Goal: Find specific page/section: Find specific page/section

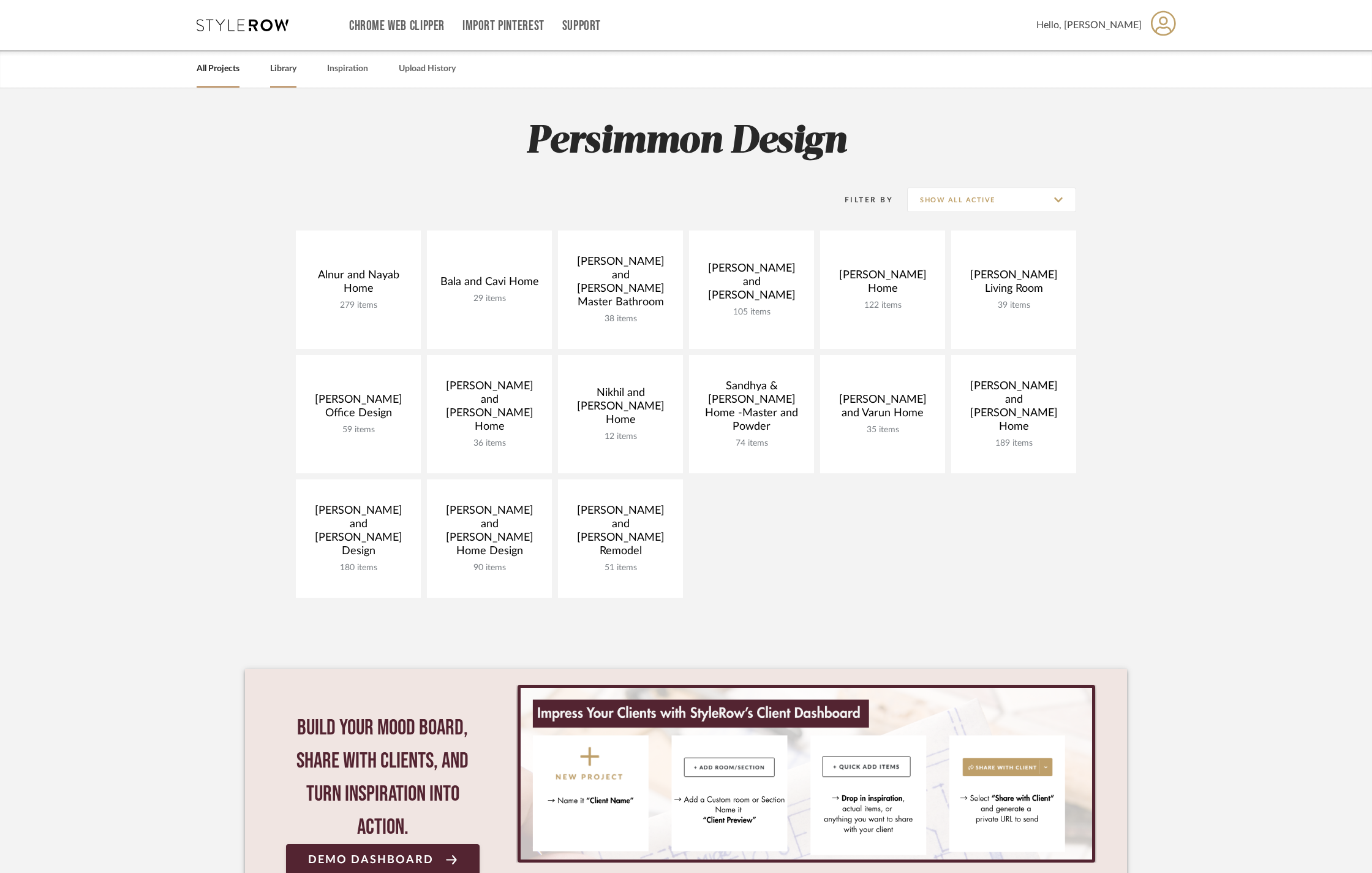
click at [290, 68] on link "Library" at bounding box center [283, 68] width 26 height 16
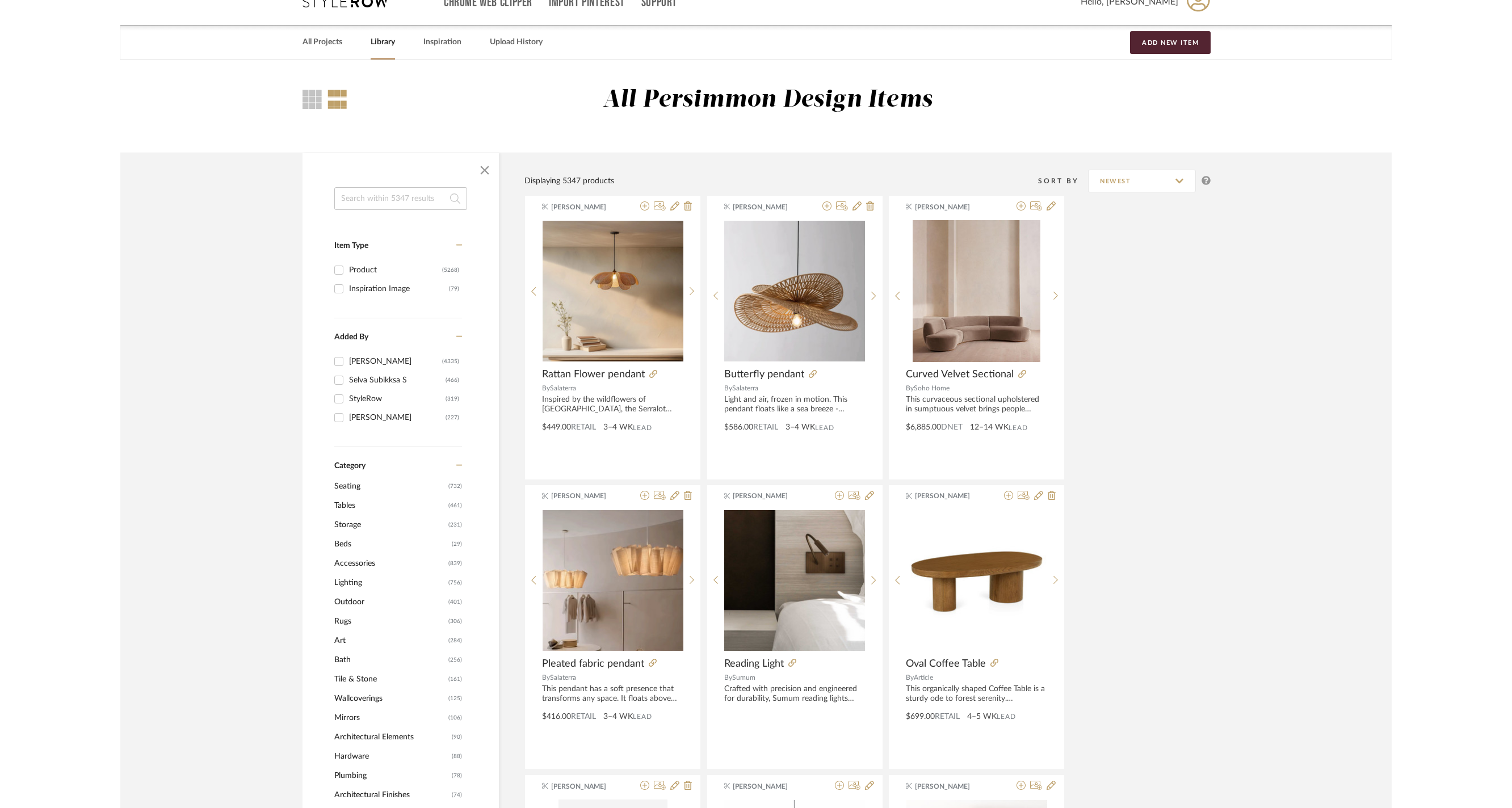
scroll to position [17, 0]
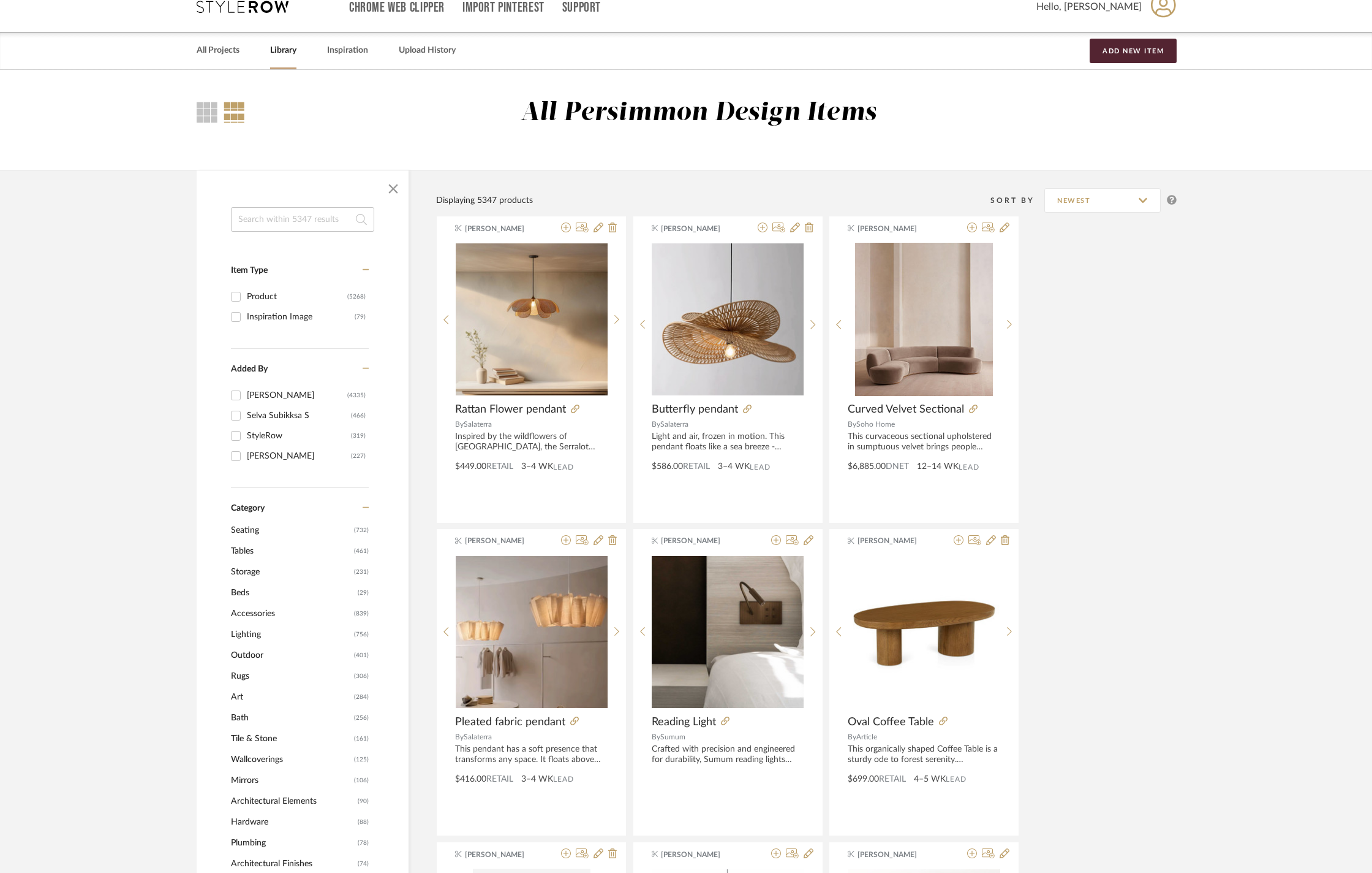
click at [284, 230] on input at bounding box center [302, 220] width 143 height 25
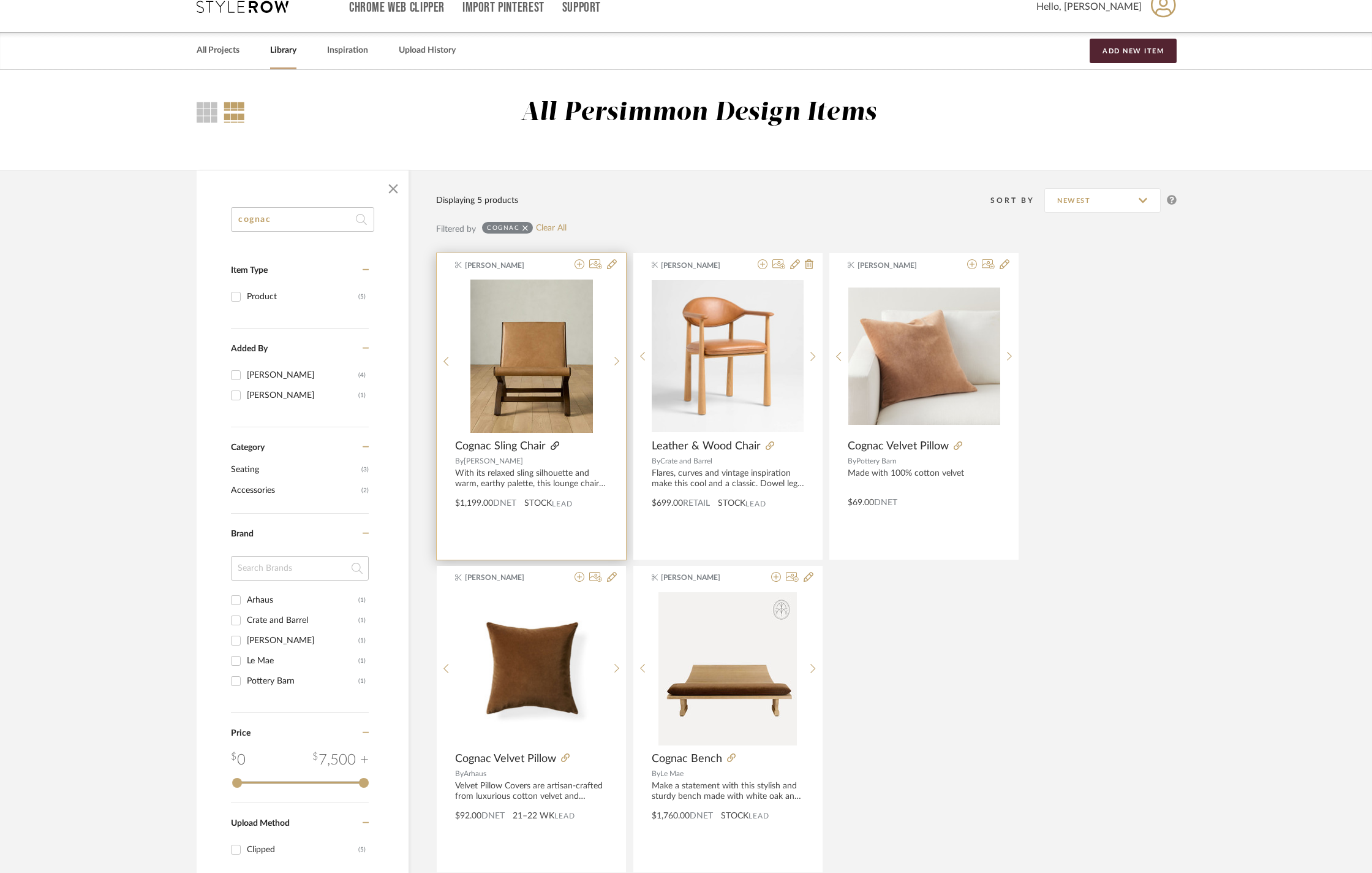
click at [555, 448] on icon at bounding box center [555, 445] width 9 height 9
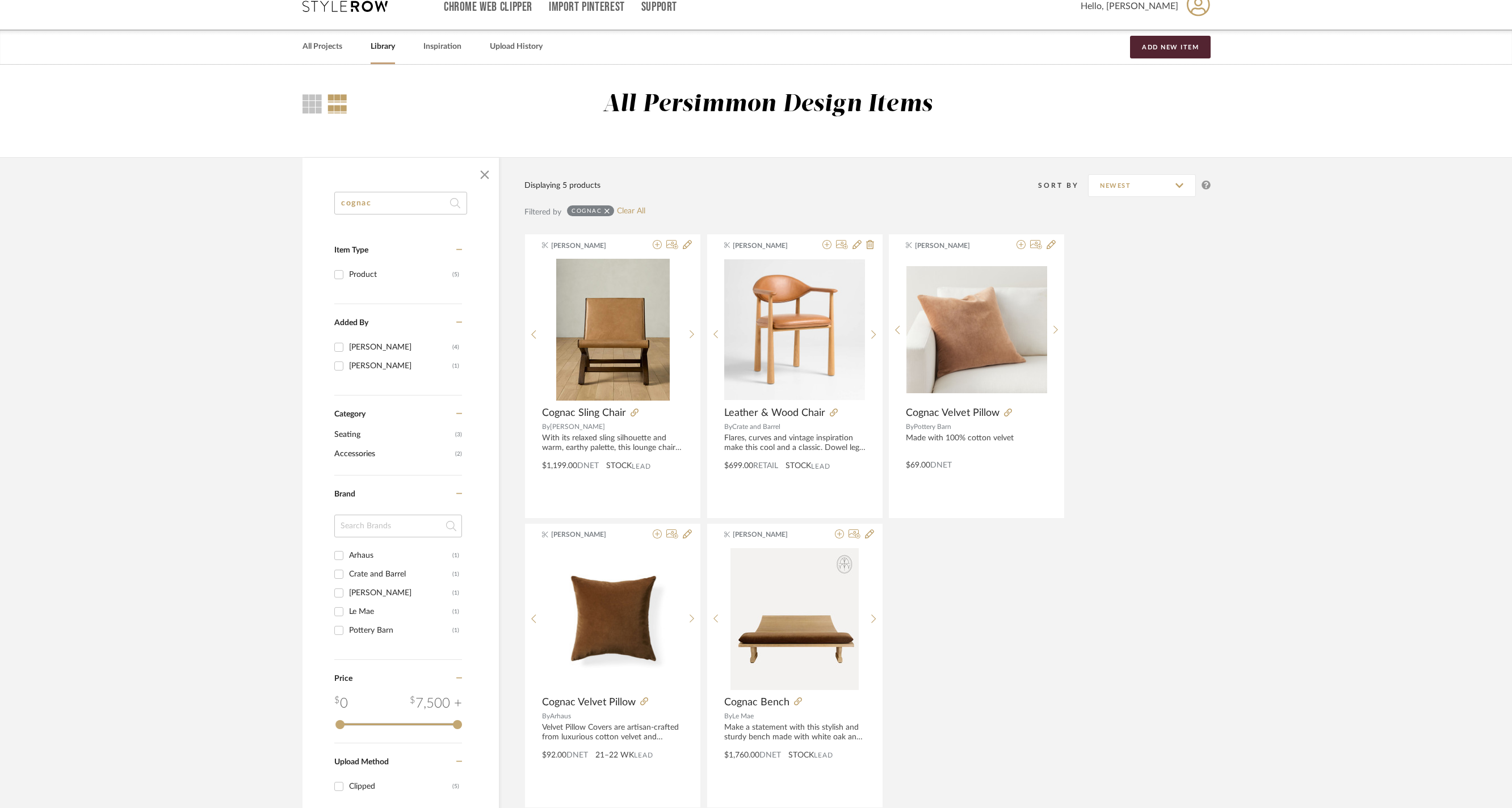
click at [425, 206] on input "cognac" at bounding box center [400, 203] width 133 height 23
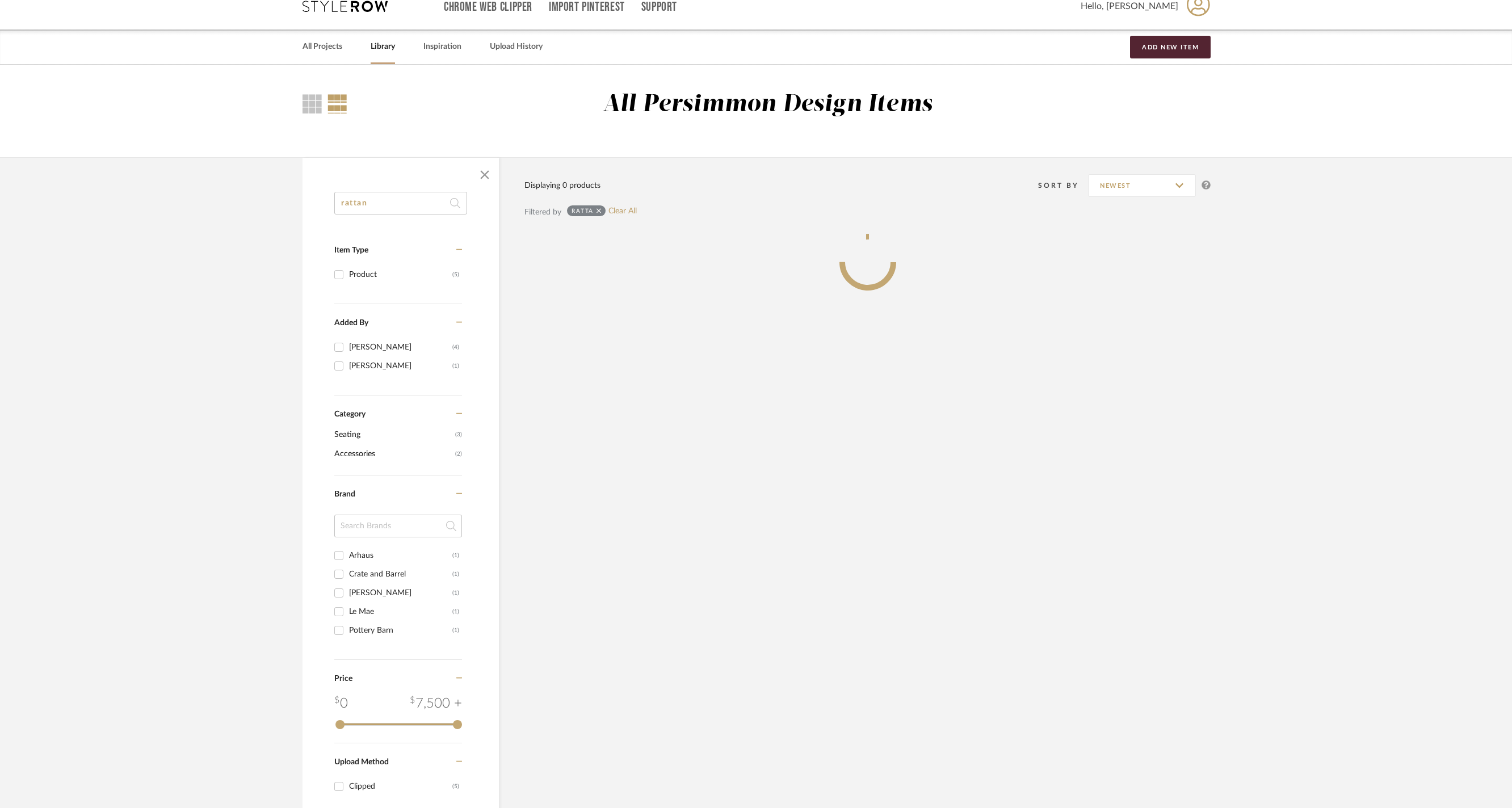
type input "rattan"
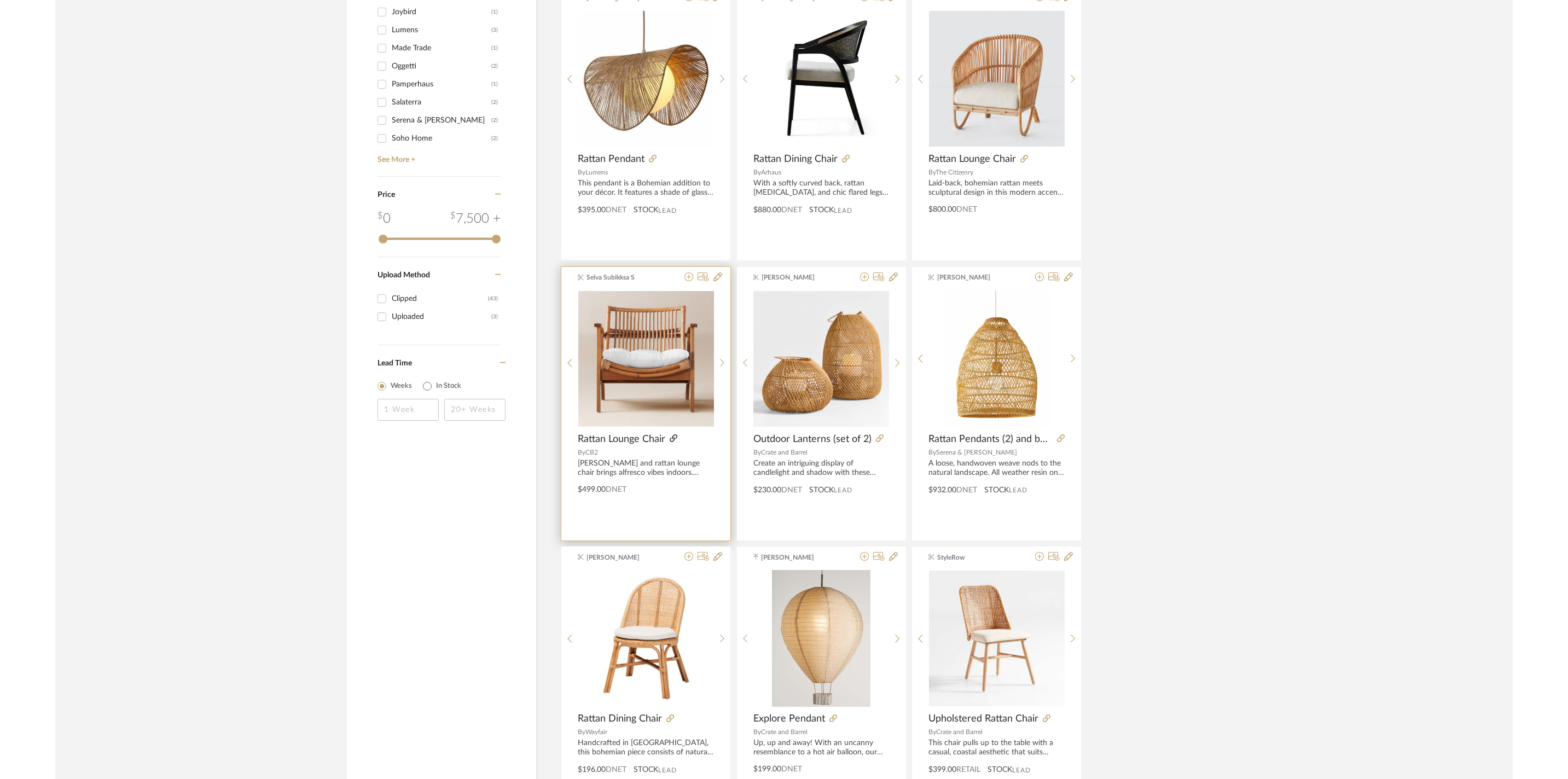
scroll to position [815, 0]
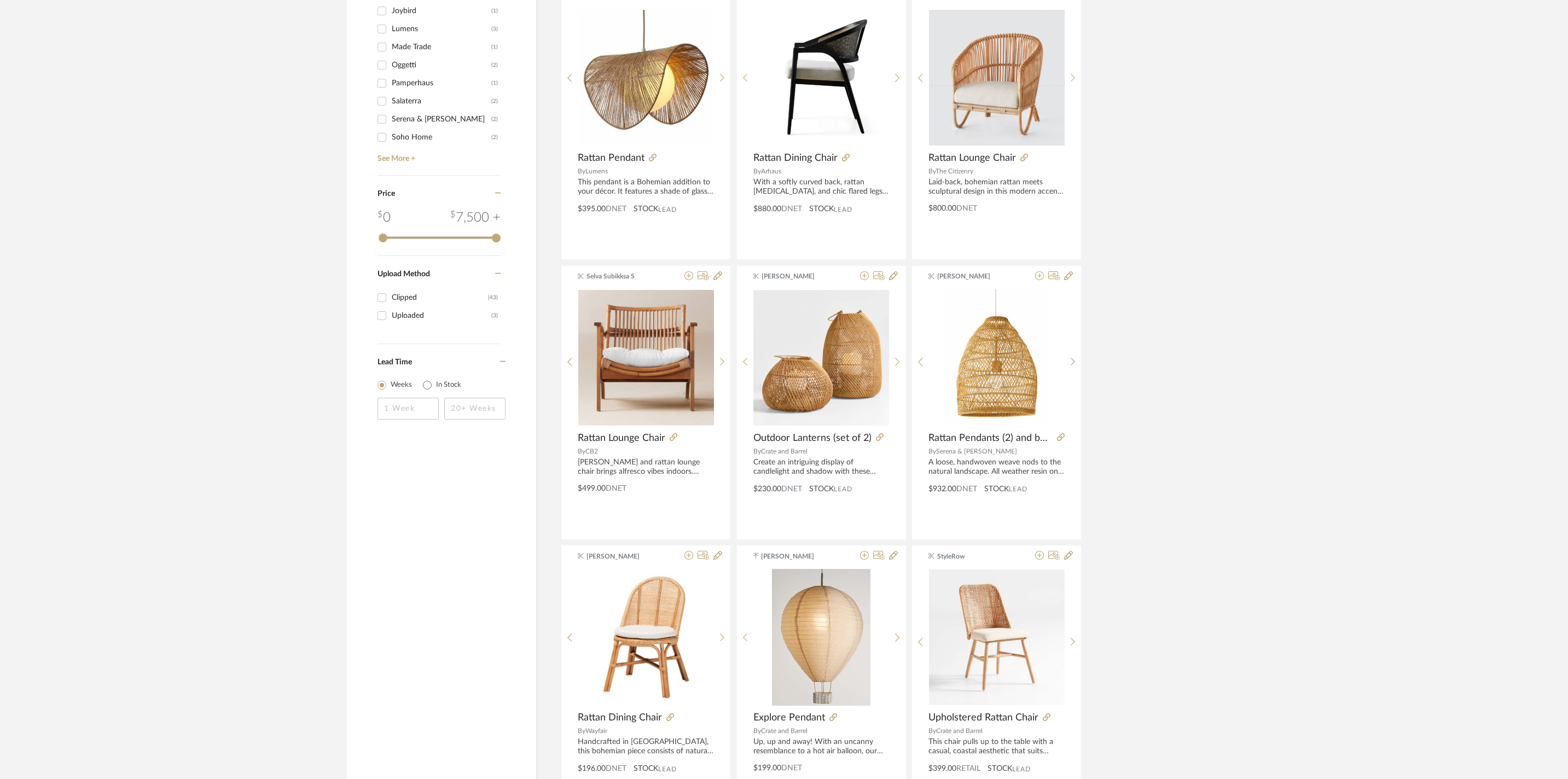
scroll to position [43, 0]
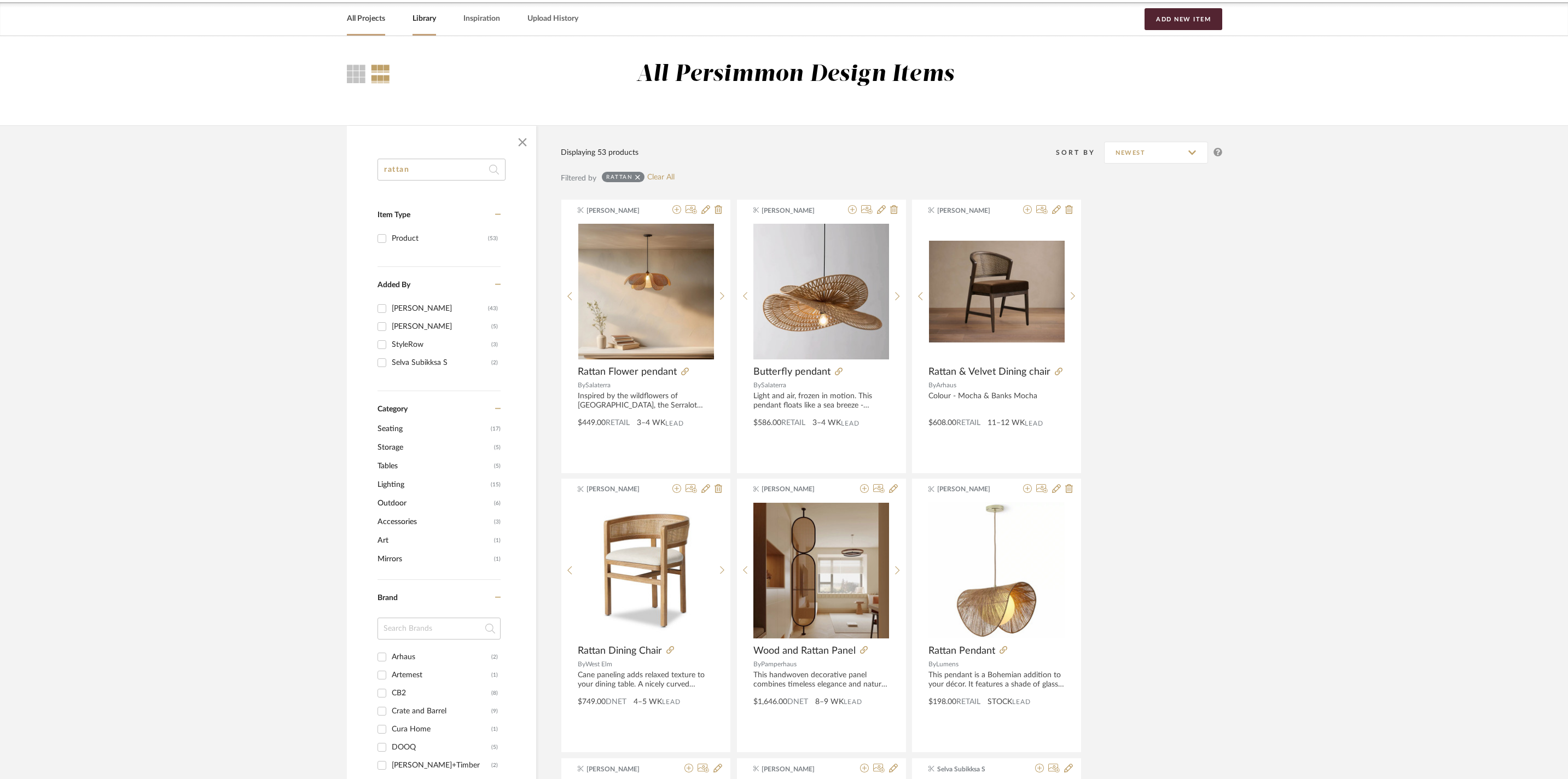
click at [385, 25] on link "All Projects" at bounding box center [366, 19] width 38 height 15
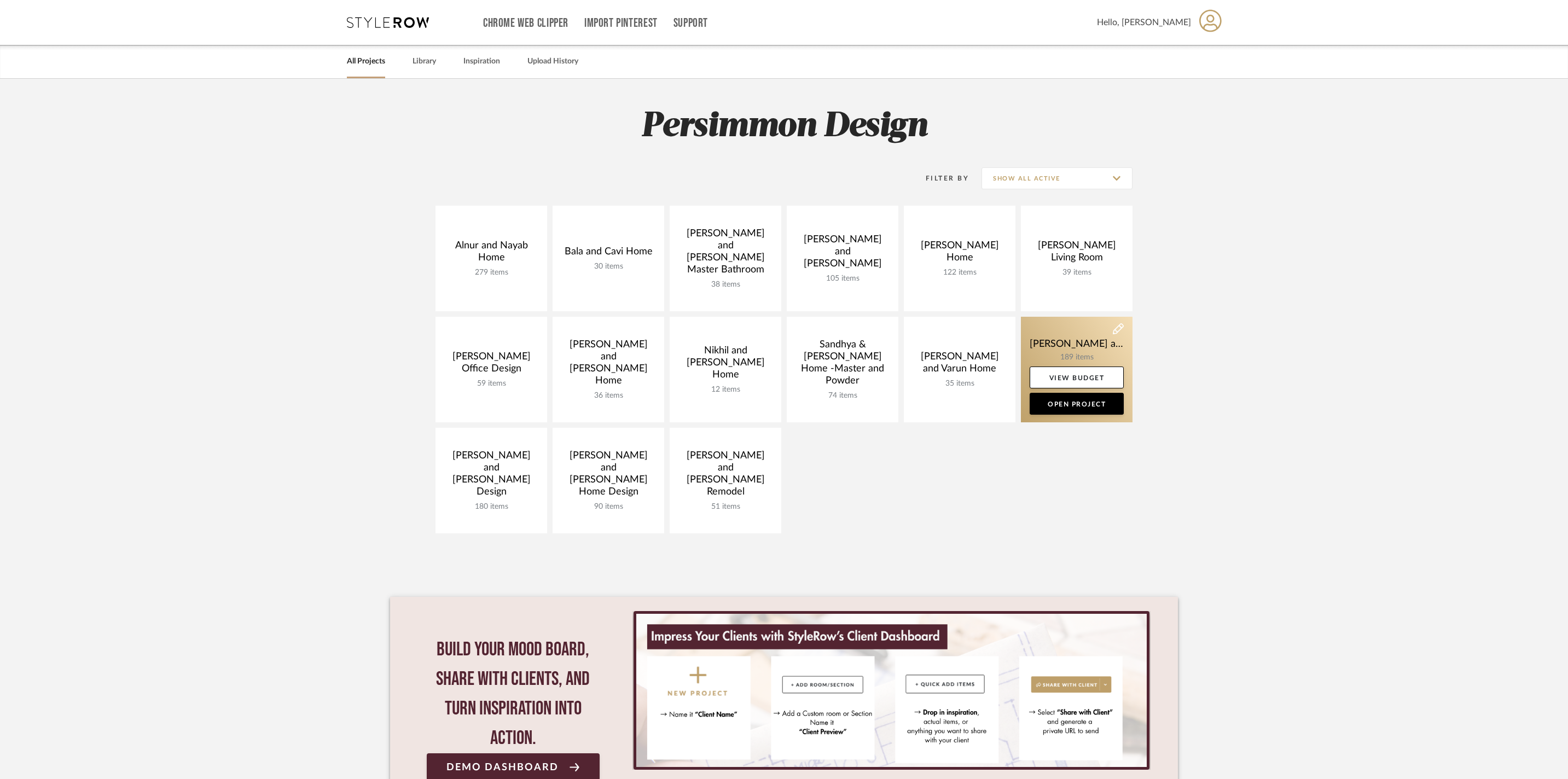
click at [1082, 341] on link at bounding box center [1077, 369] width 112 height 105
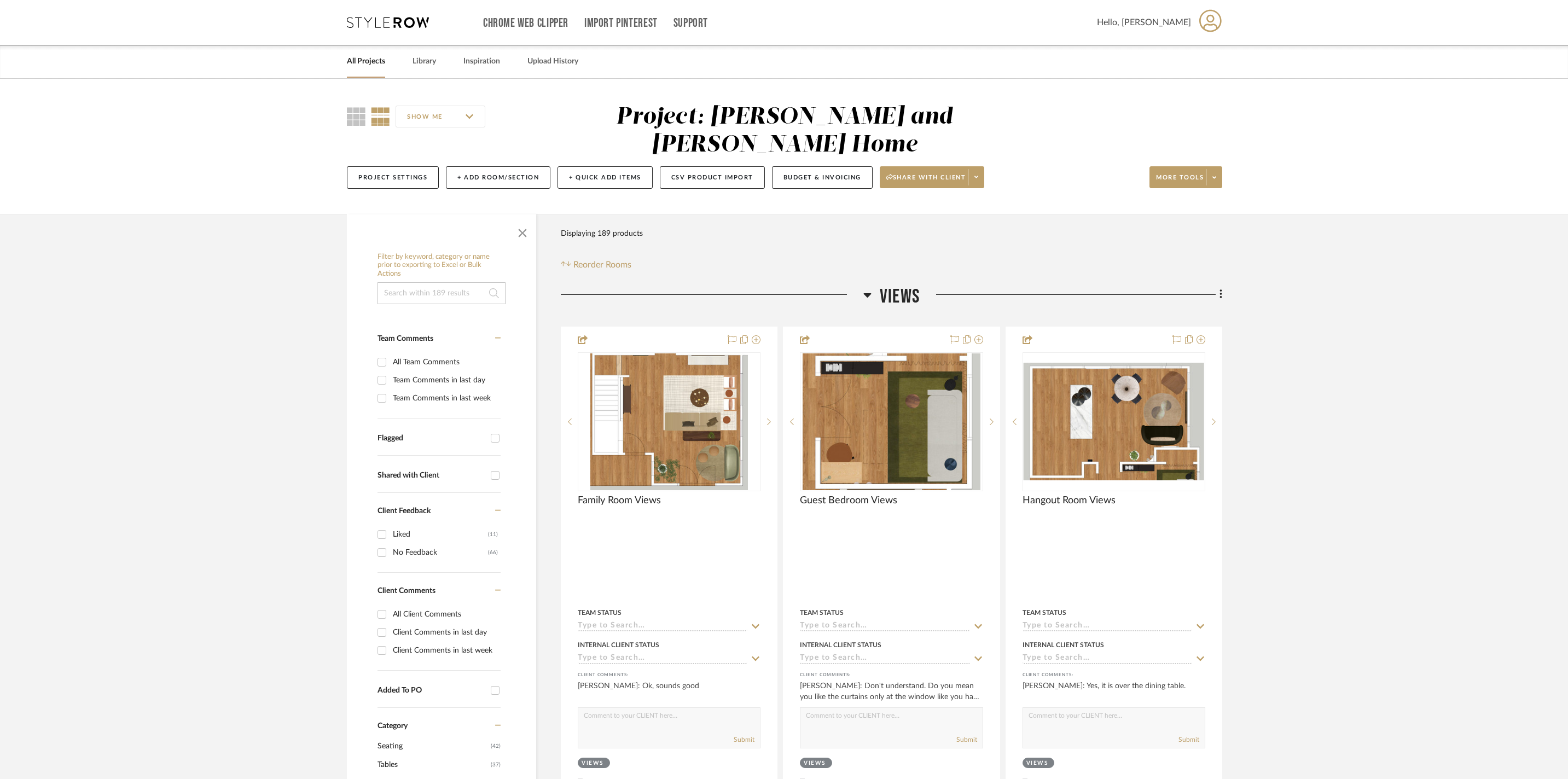
click at [872, 285] on h3 "Views" at bounding box center [891, 296] width 56 height 24
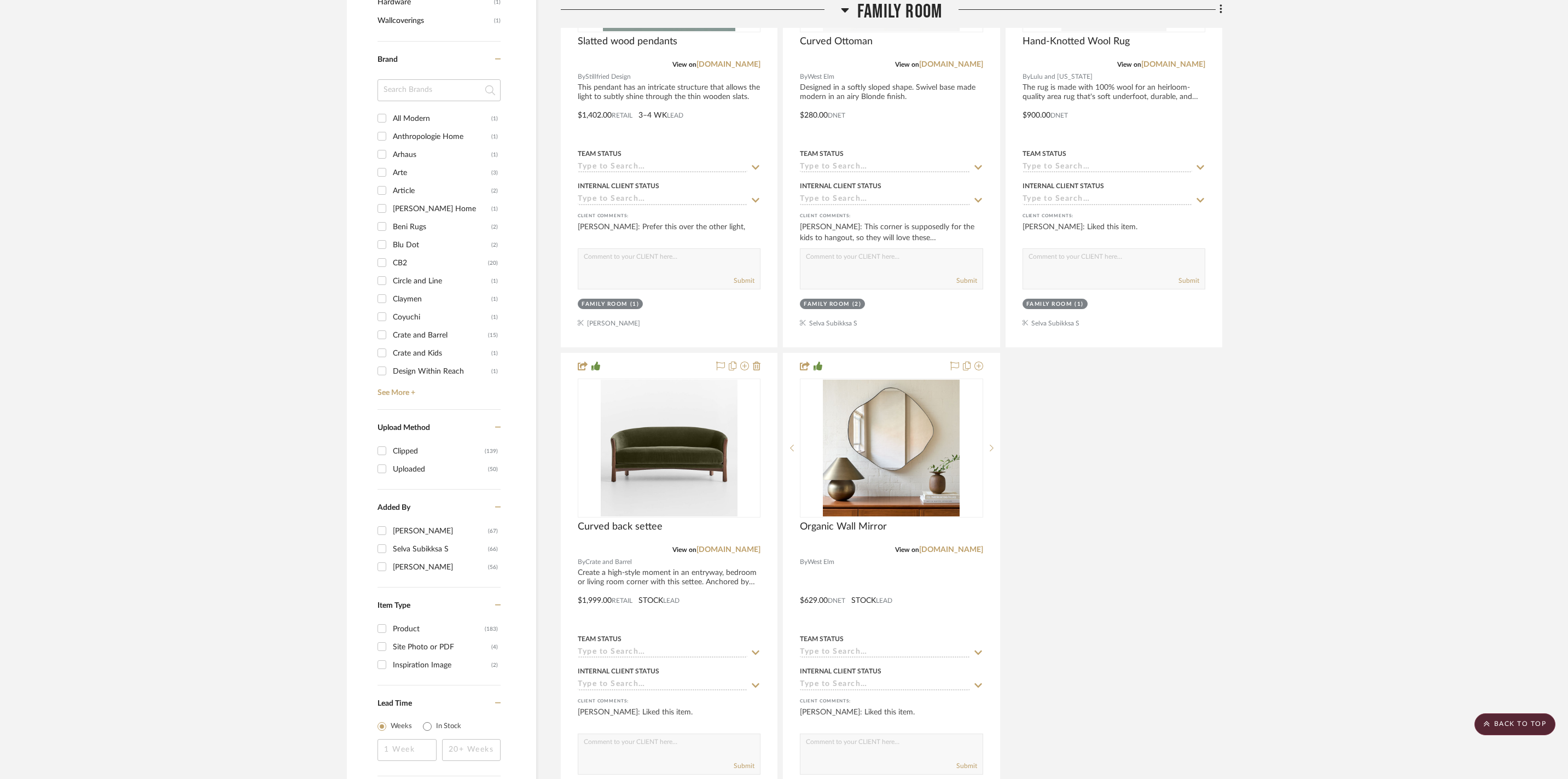
scroll to position [1154, 0]
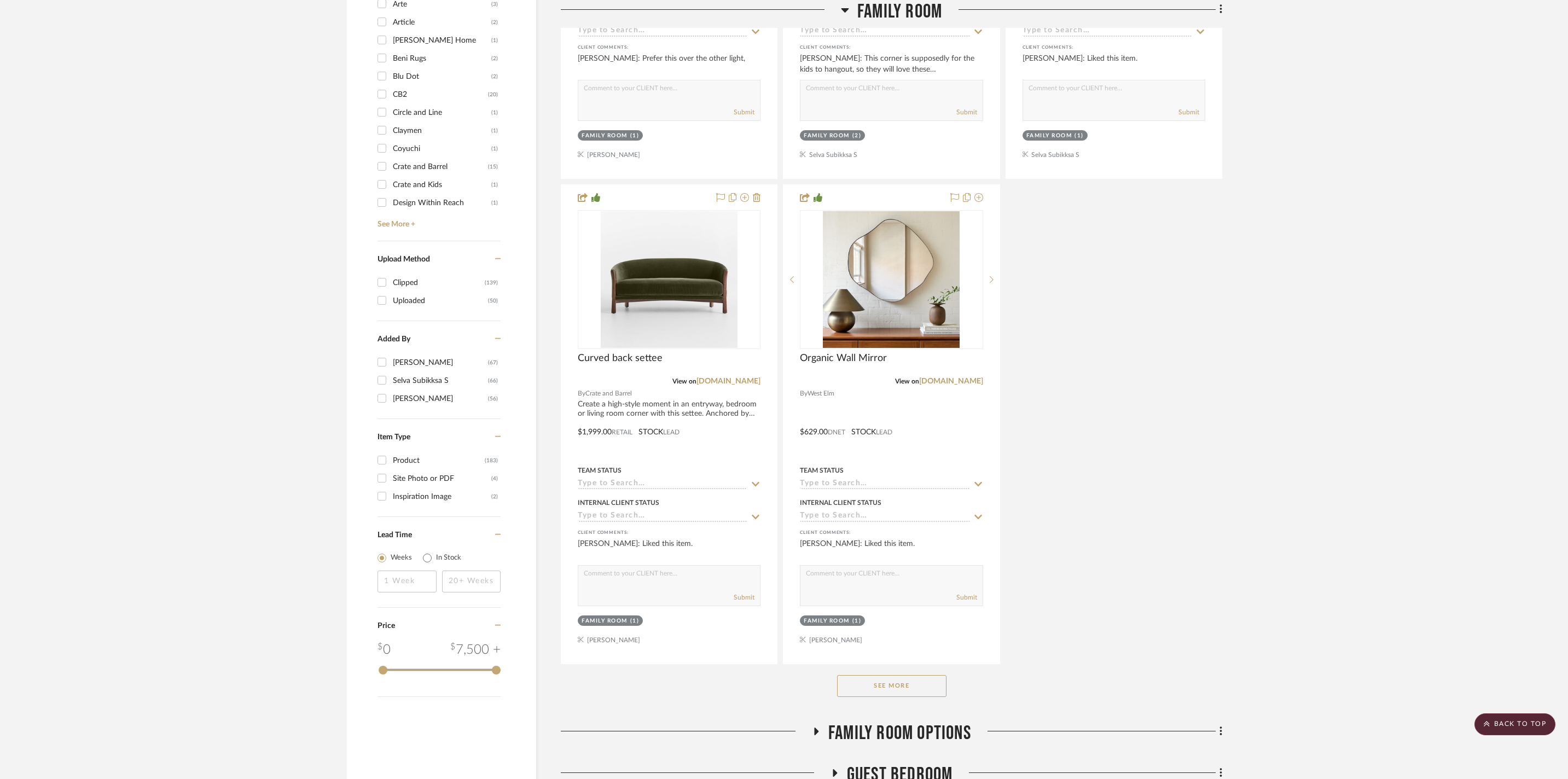
click at [926, 697] on button "See More" at bounding box center [892, 686] width 109 height 22
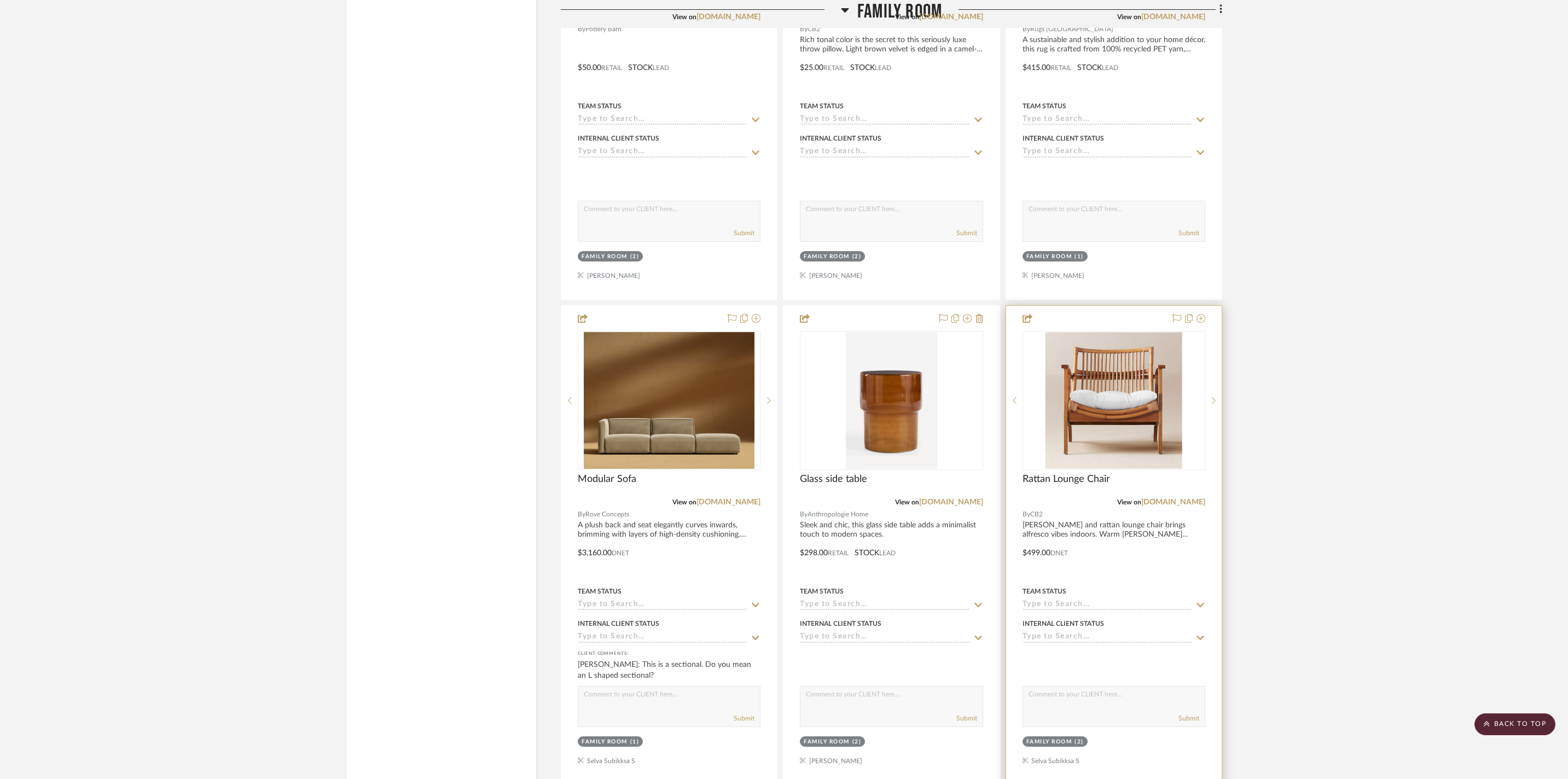
scroll to position [2493, 0]
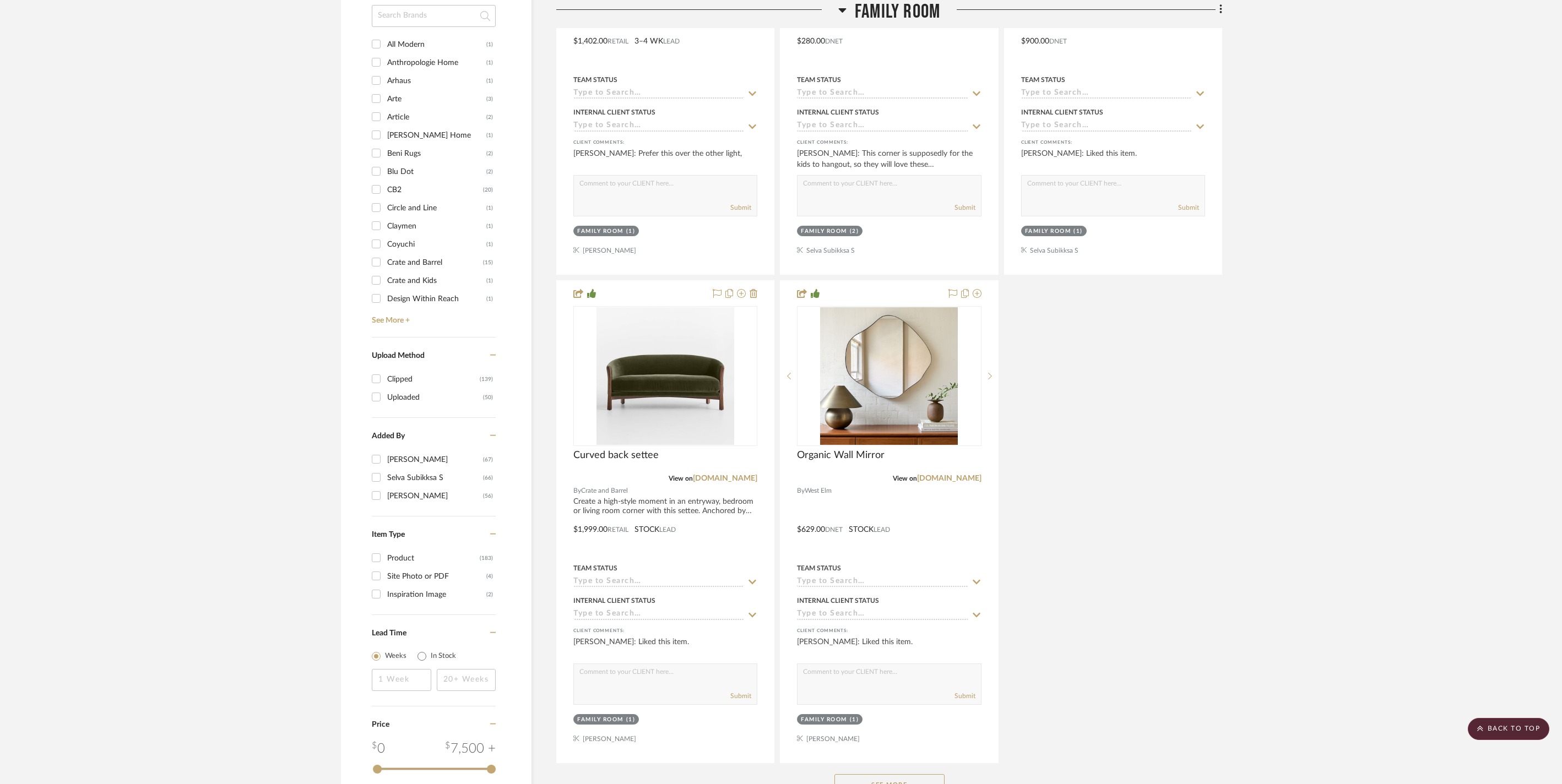
scroll to position [1246, 0]
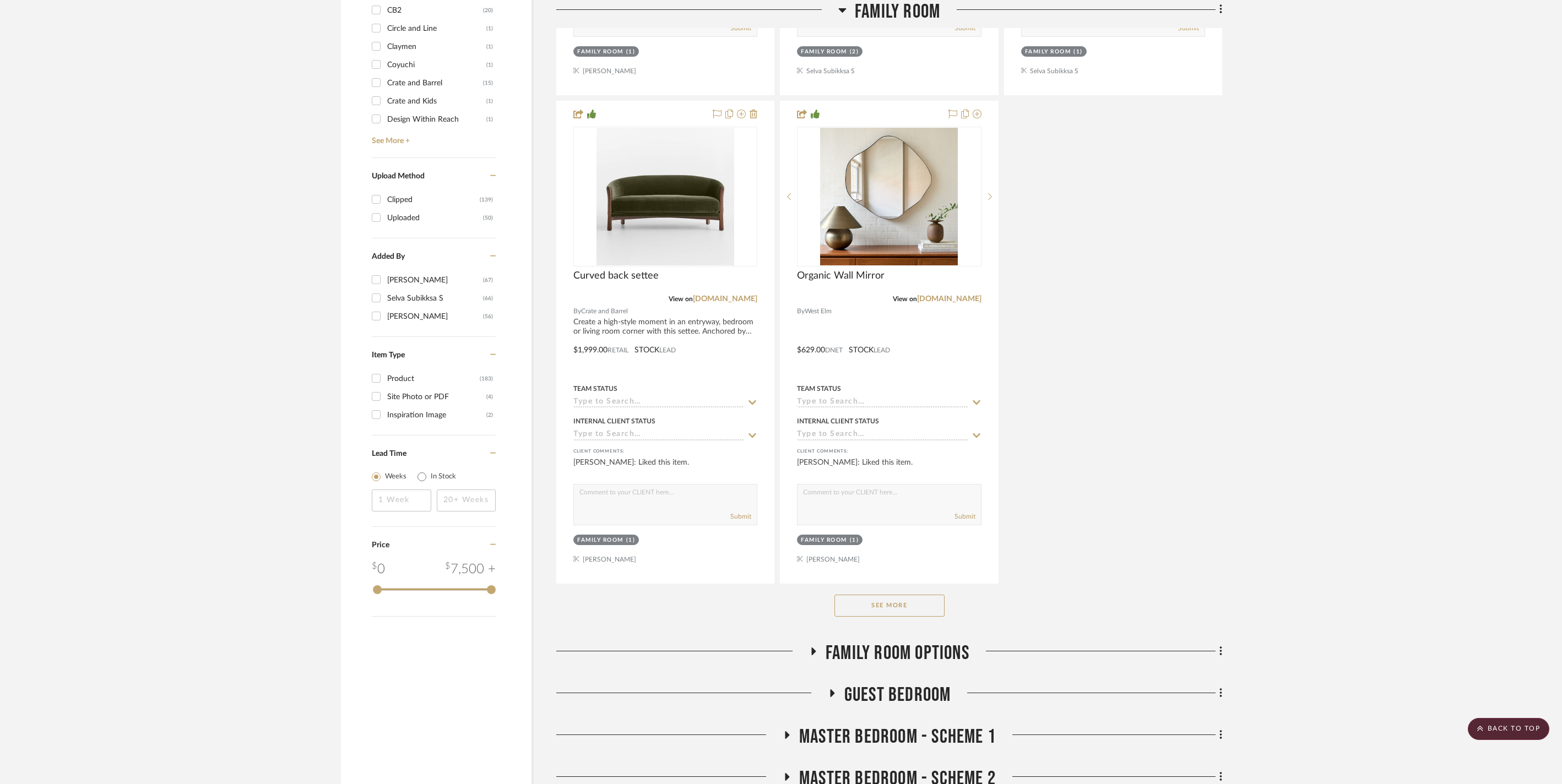
drag, startPoint x: 925, startPoint y: 668, endPoint x: 945, endPoint y: 653, distance: 25.0
click at [925, 617] on button "See More" at bounding box center [889, 606] width 110 height 22
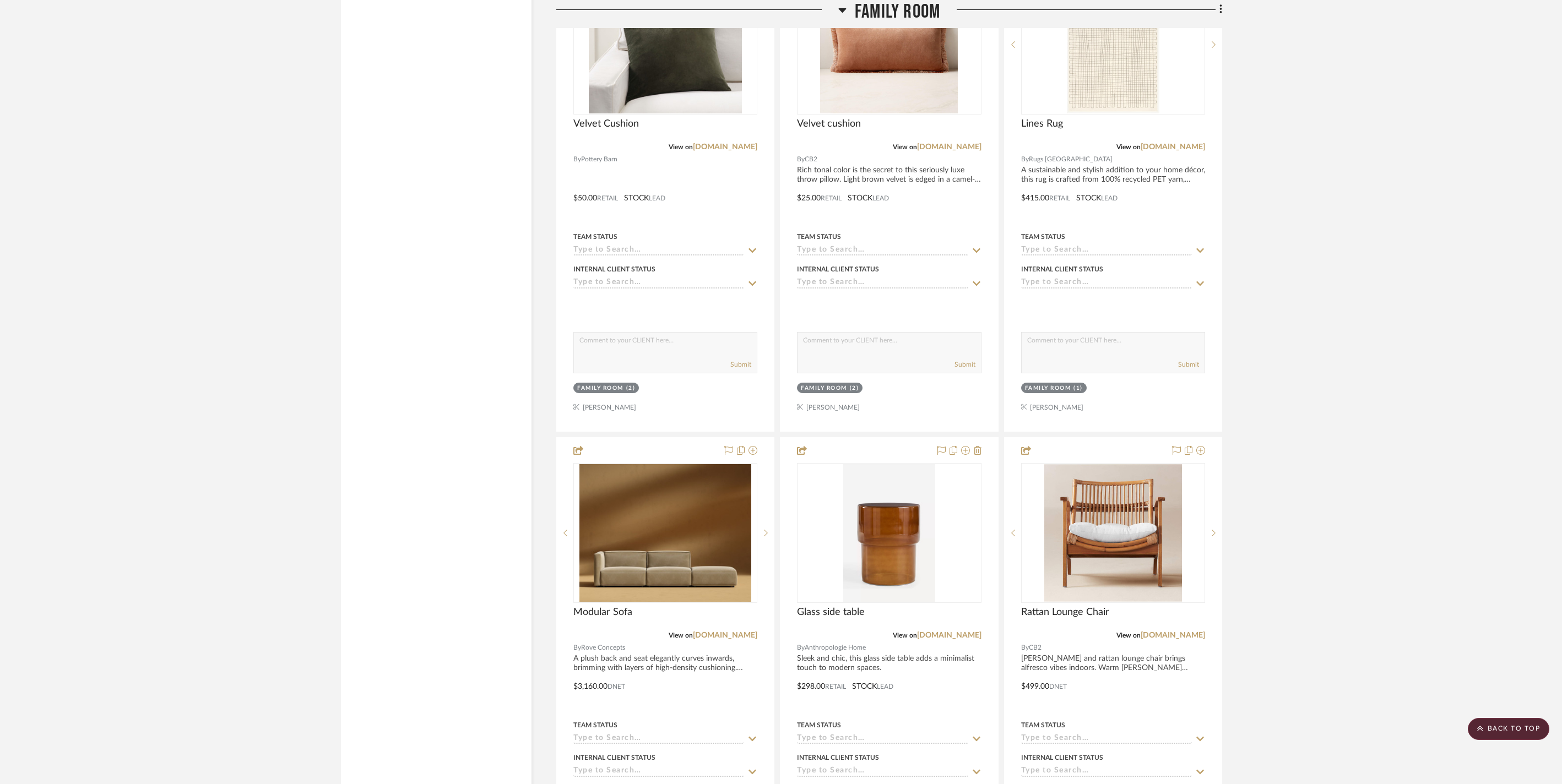
scroll to position [2762, 0]
